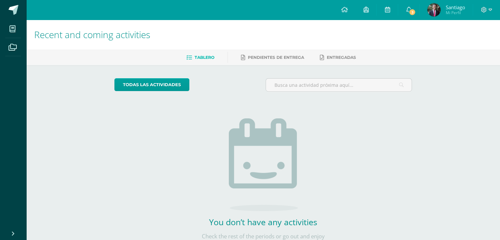
drag, startPoint x: 275, startPoint y: 46, endPoint x: 274, endPoint y: 50, distance: 4.2
click at [275, 49] on h1 "Recent and coming activities" at bounding box center [263, 35] width 458 height 30
click at [274, 51] on div "Tablero Pendientes de entrega Entregadas" at bounding box center [271, 57] width 490 height 15
click at [274, 57] on span "Pendientes de entrega" at bounding box center [276, 57] width 56 height 5
click at [333, 60] on span "Entregadas" at bounding box center [341, 57] width 29 height 5
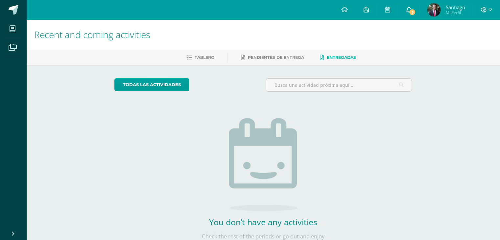
click at [416, 17] on link "3" at bounding box center [408, 10] width 21 height 20
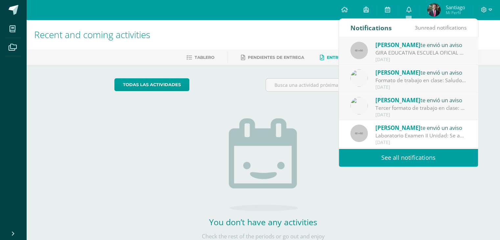
scroll to position [97, 0]
